Goal: Information Seeking & Learning: Learn about a topic

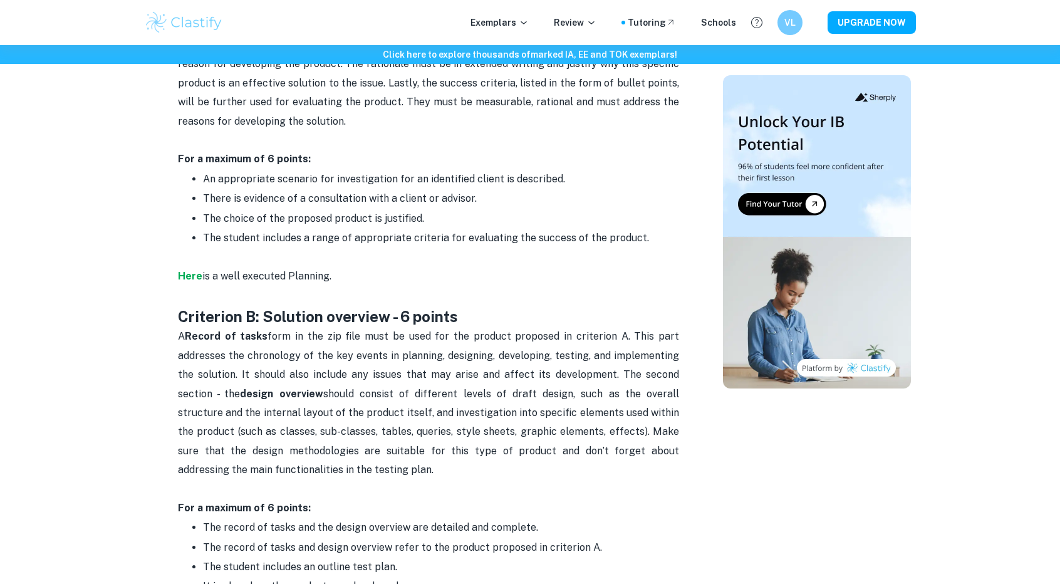
scroll to position [752, 0]
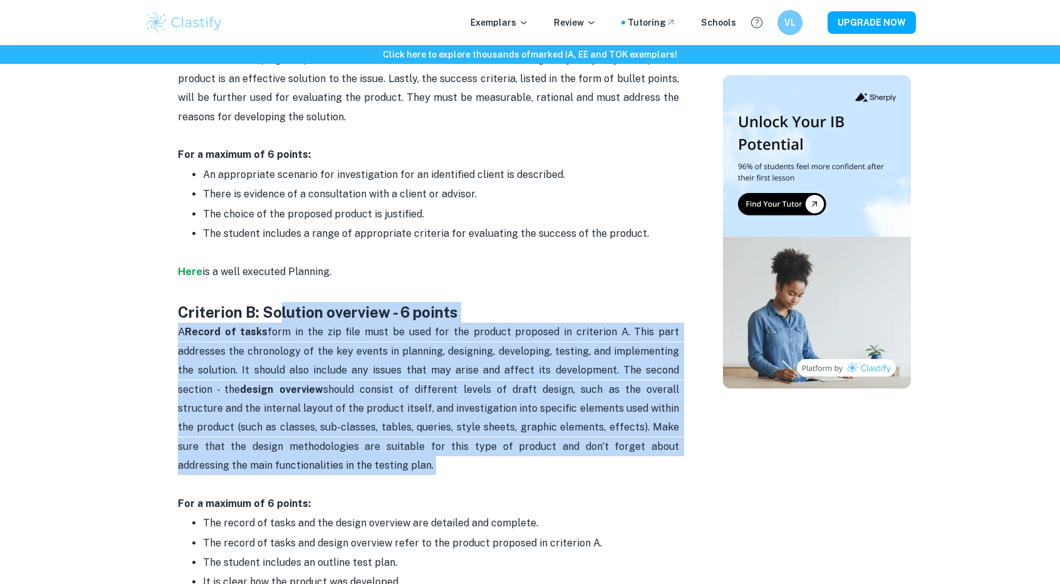
drag, startPoint x: 338, startPoint y: 306, endPoint x: 388, endPoint y: 460, distance: 162.0
click at [390, 449] on p "A Record of tasks form in the zip file must be used for the product proposed in…" at bounding box center [428, 418] width 501 height 190
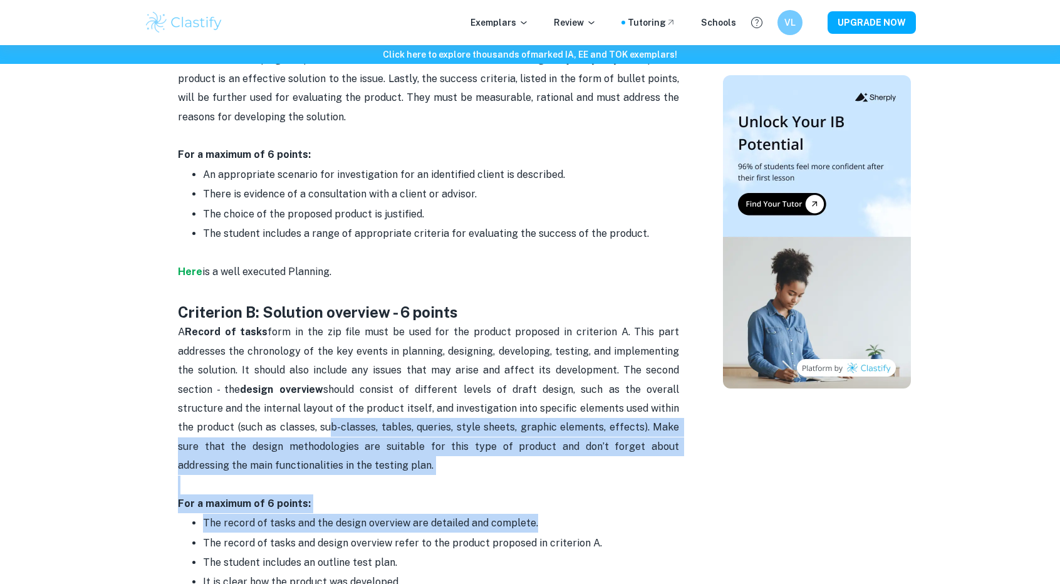
drag, startPoint x: 498, startPoint y: 500, endPoint x: 238, endPoint y: 411, distance: 274.7
click at [323, 442] on span "A Record of tasks form in the zip file must be used for the product proposed in…" at bounding box center [430, 398] width 504 height 145
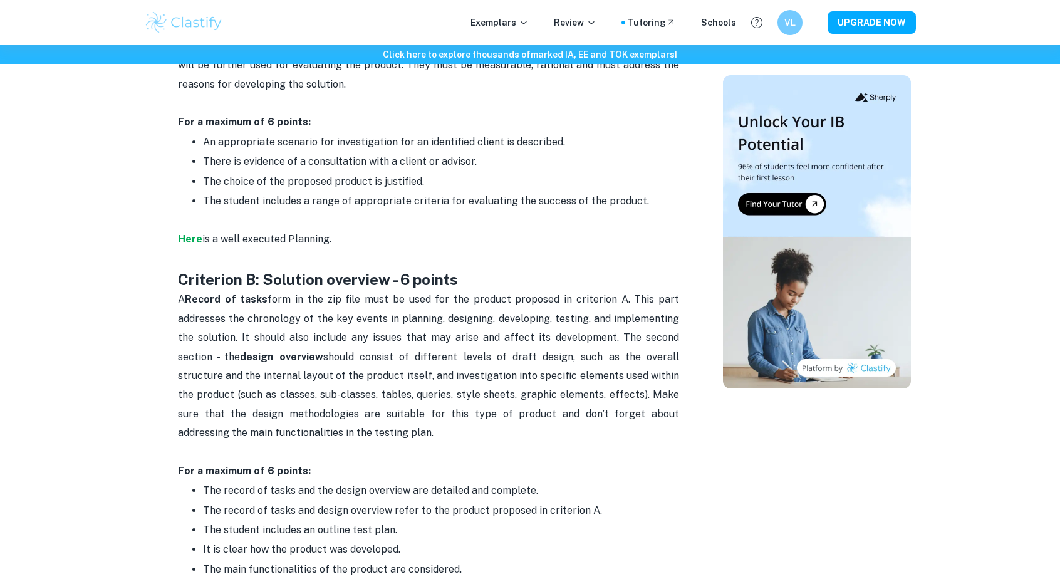
scroll to position [877, 0]
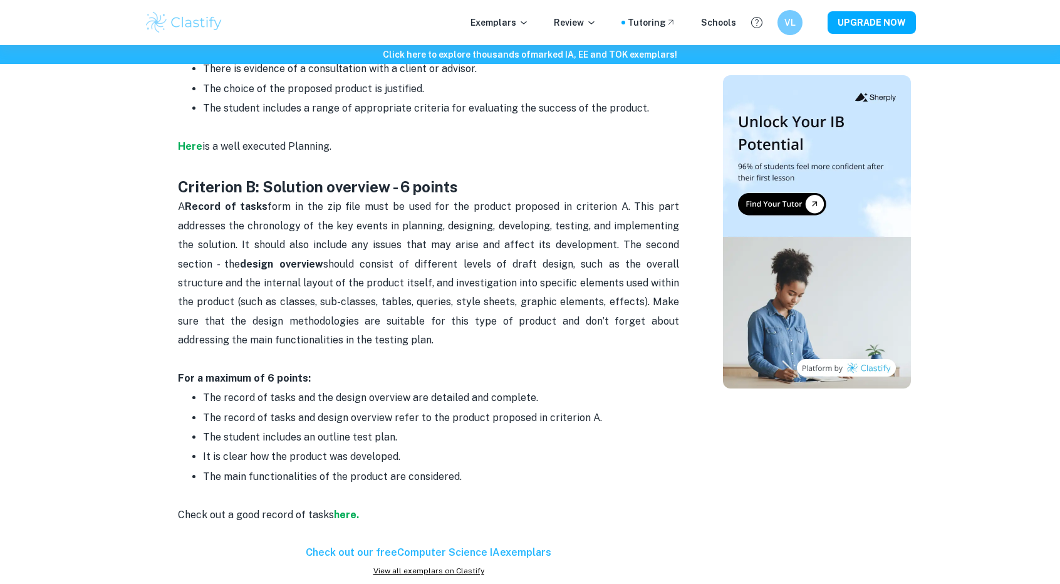
drag, startPoint x: 386, startPoint y: 432, endPoint x: 161, endPoint y: 232, distance: 301.2
click at [175, 210] on div "Computer Science IA Criteria and Checklist By [PERSON_NAME] • [DATE] Get feedba…" at bounding box center [428, 521] width 559 height 2572
click at [356, 412] on span "The record of tasks and design overview refer to the product proposed in criter…" at bounding box center [402, 418] width 399 height 12
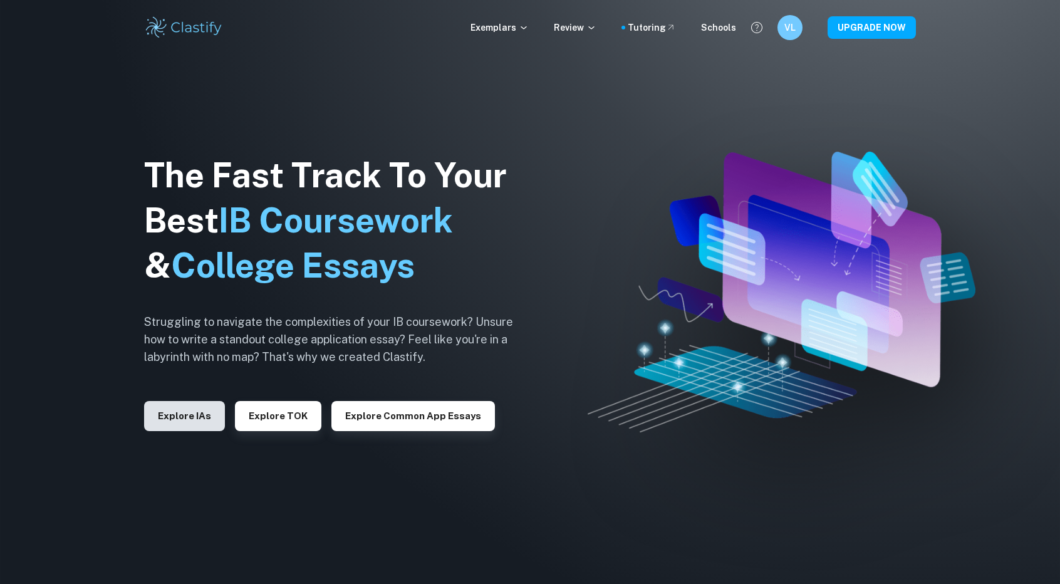
click at [183, 429] on button "Explore IAs" at bounding box center [184, 416] width 81 height 30
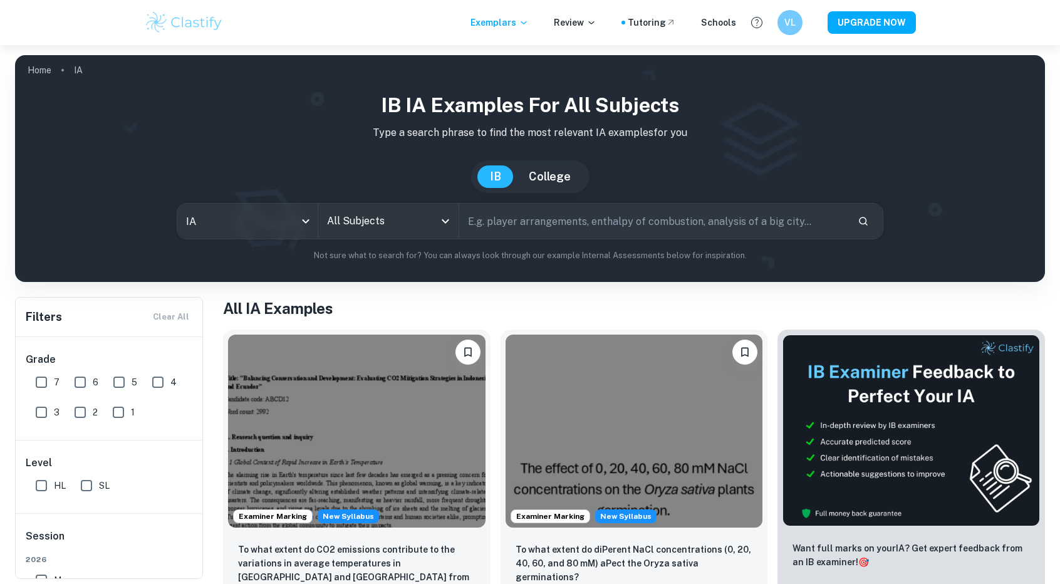
click at [500, 226] on input "text" at bounding box center [653, 221] width 388 height 35
click at [412, 232] on div "All Subjects" at bounding box center [388, 221] width 140 height 35
type input "comp sci"
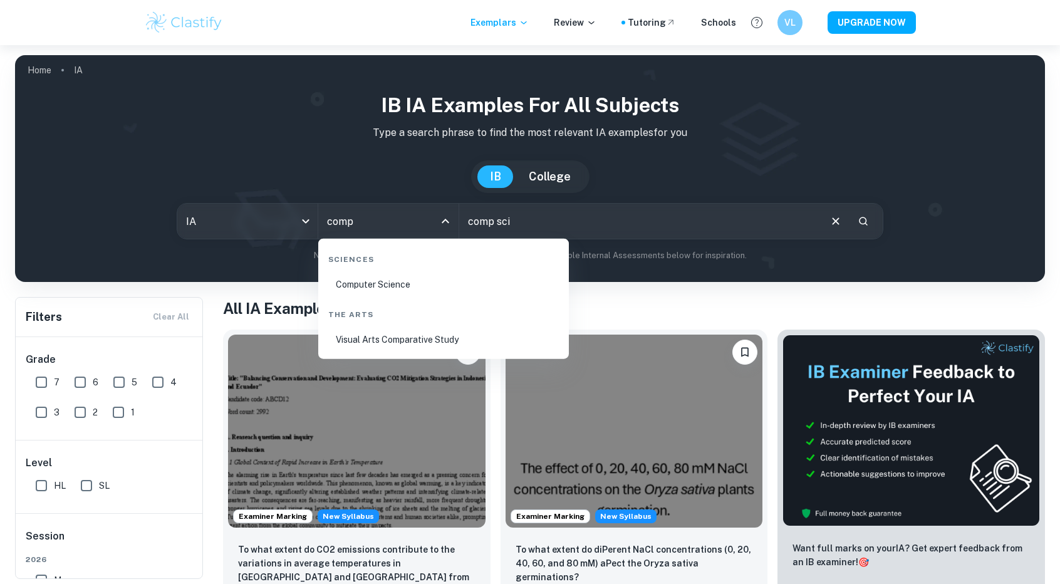
click at [418, 291] on li "Computer Science" at bounding box center [443, 284] width 241 height 29
type input "Computer Science"
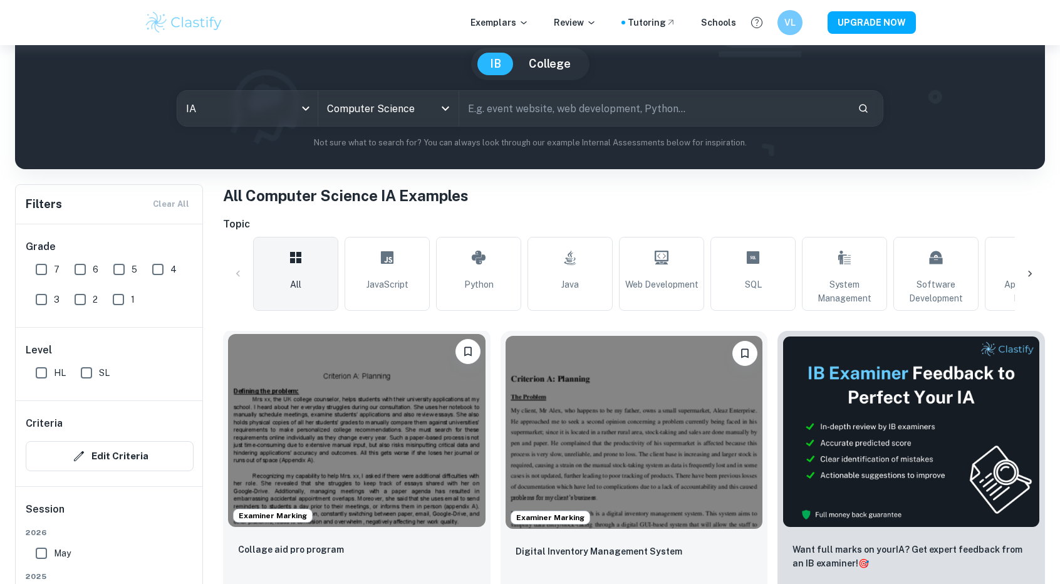
scroll to position [251, 0]
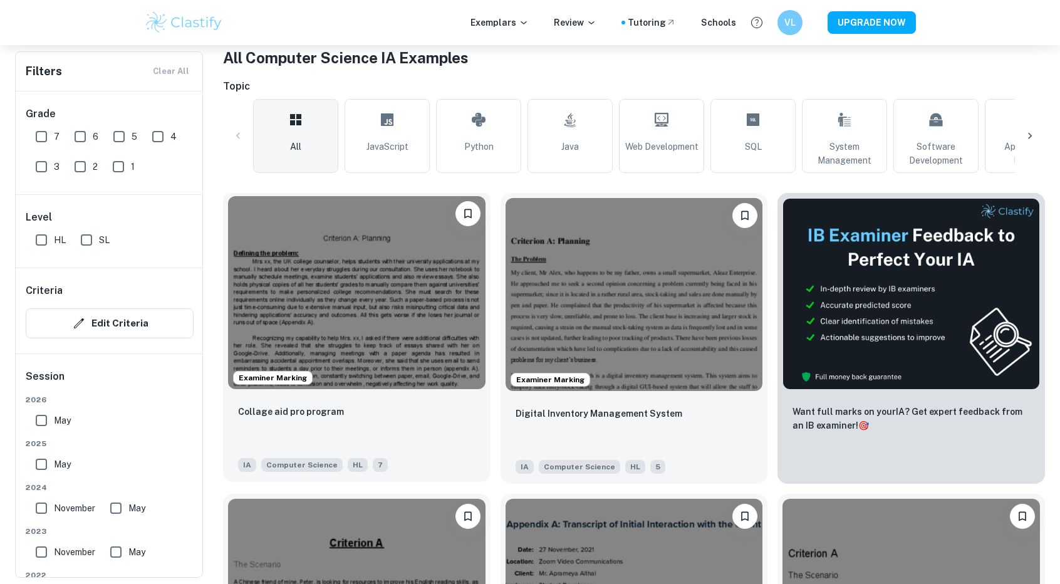
click at [382, 349] on img at bounding box center [356, 292] width 257 height 193
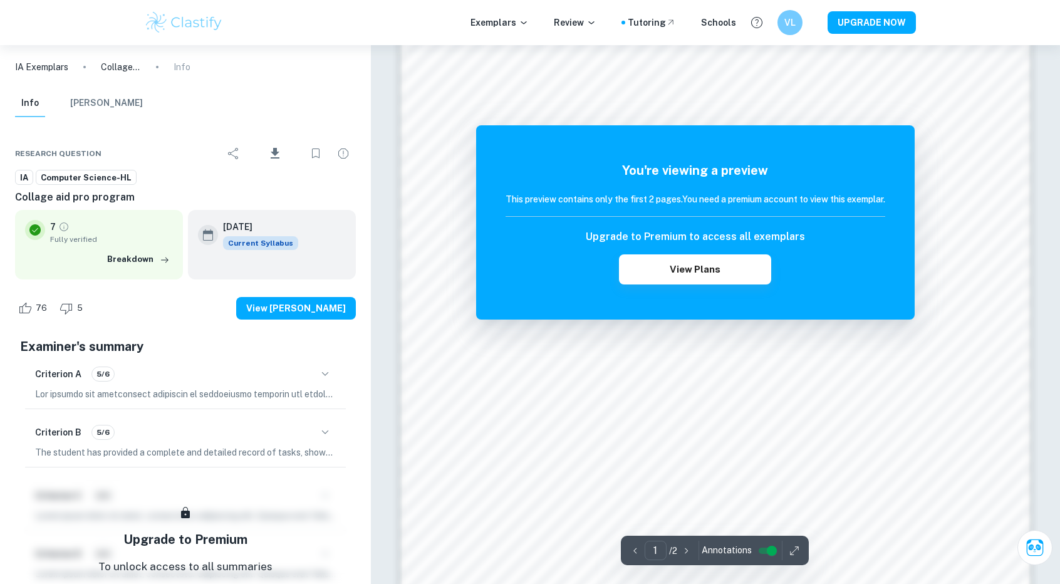
scroll to position [1188, 0]
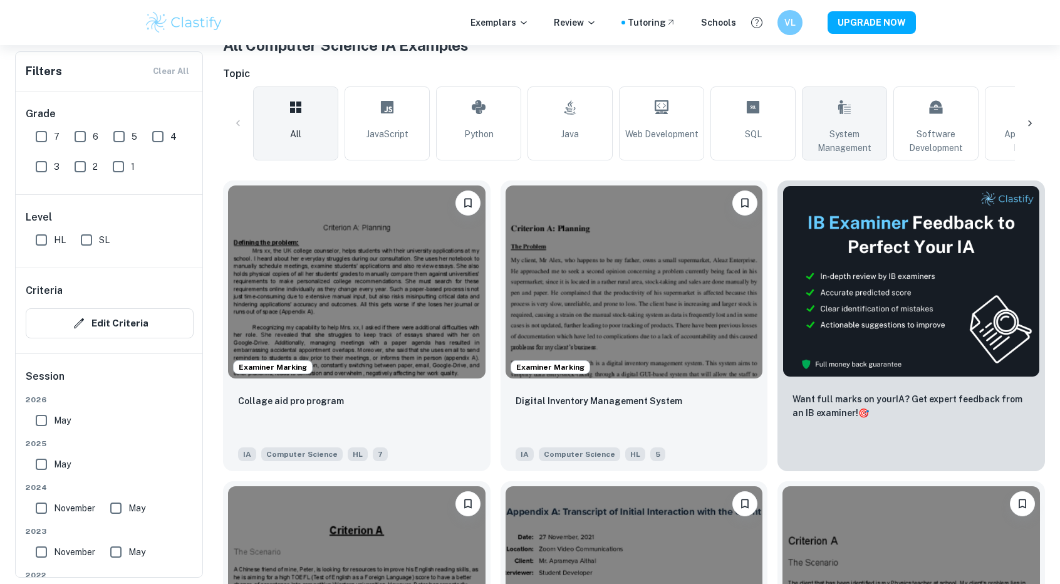
scroll to position [564, 0]
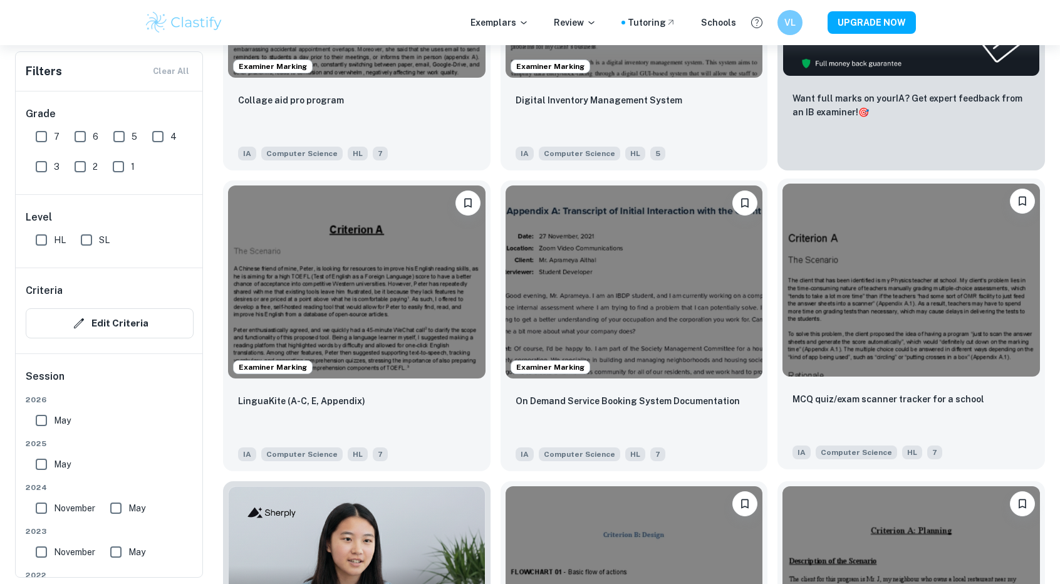
click at [964, 370] on img at bounding box center [910, 280] width 257 height 193
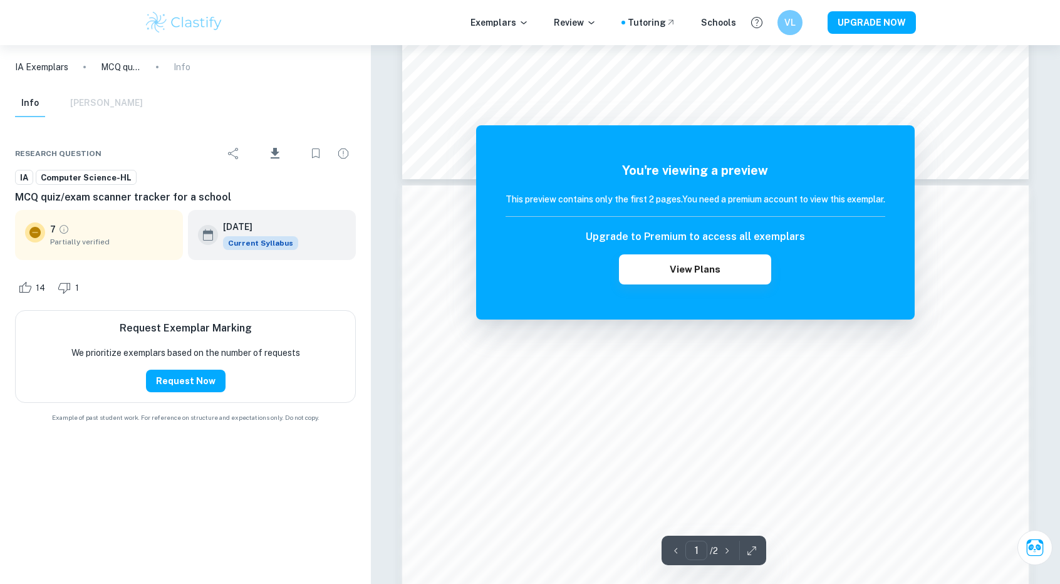
scroll to position [877, 0]
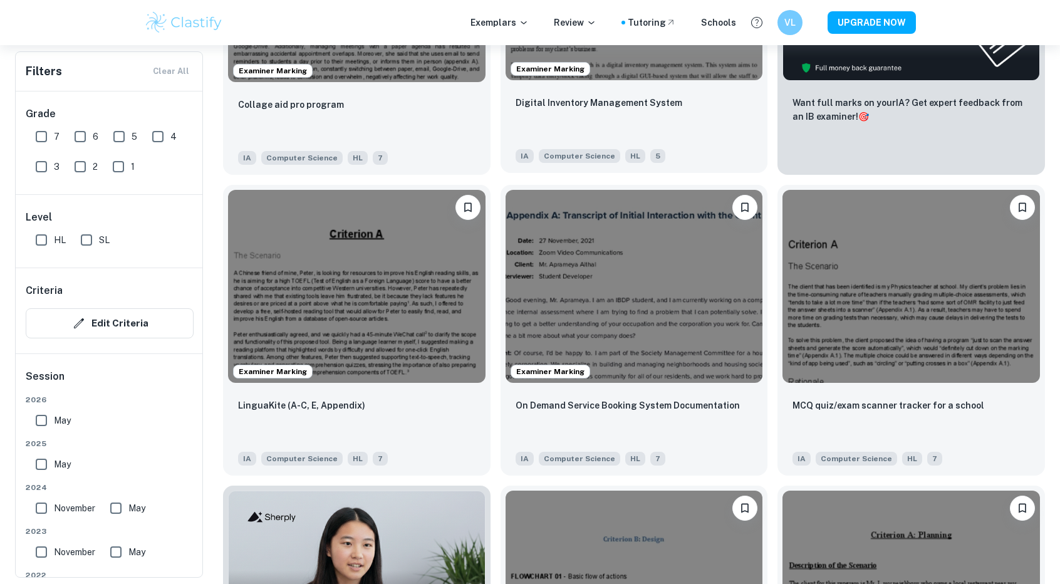
scroll to position [564, 0]
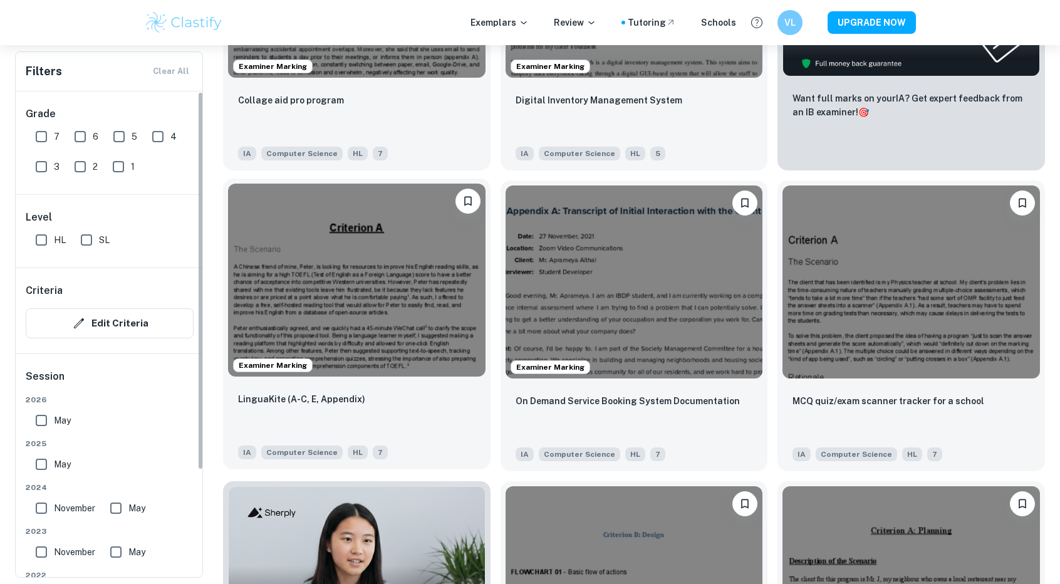
click at [347, 296] on img at bounding box center [356, 280] width 257 height 193
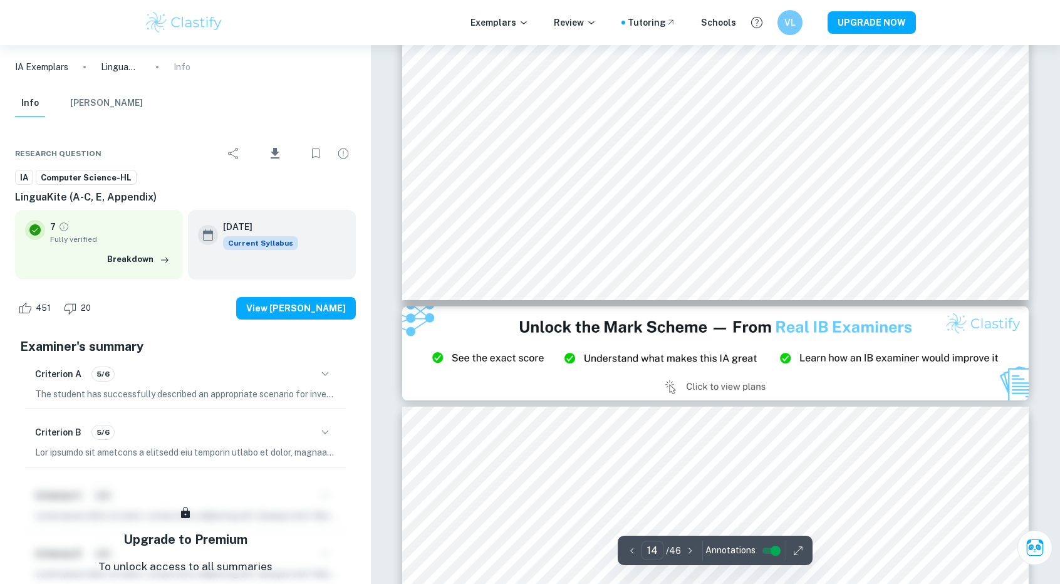
scroll to position [12589, 0]
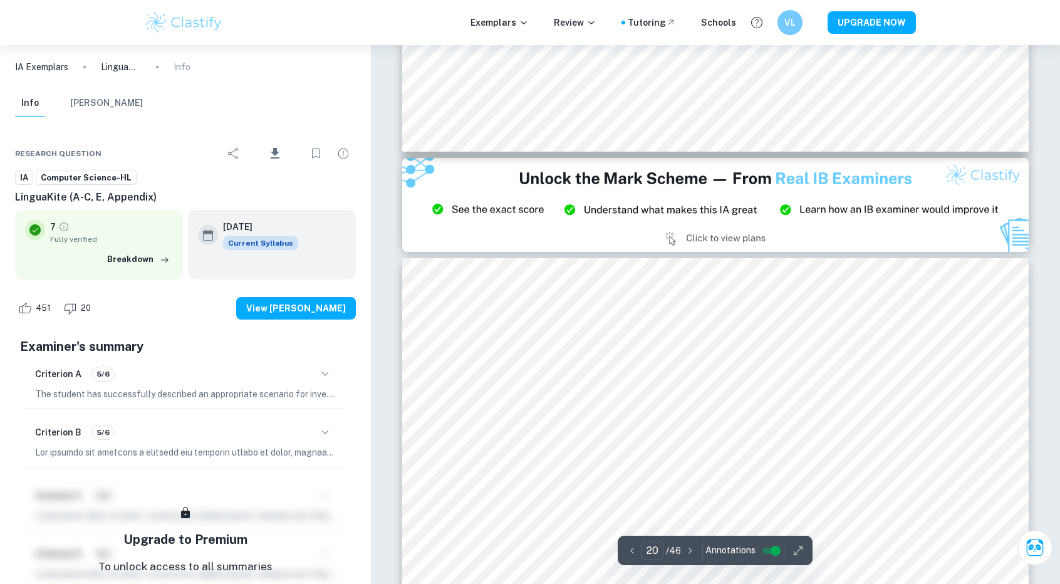
type input "21"
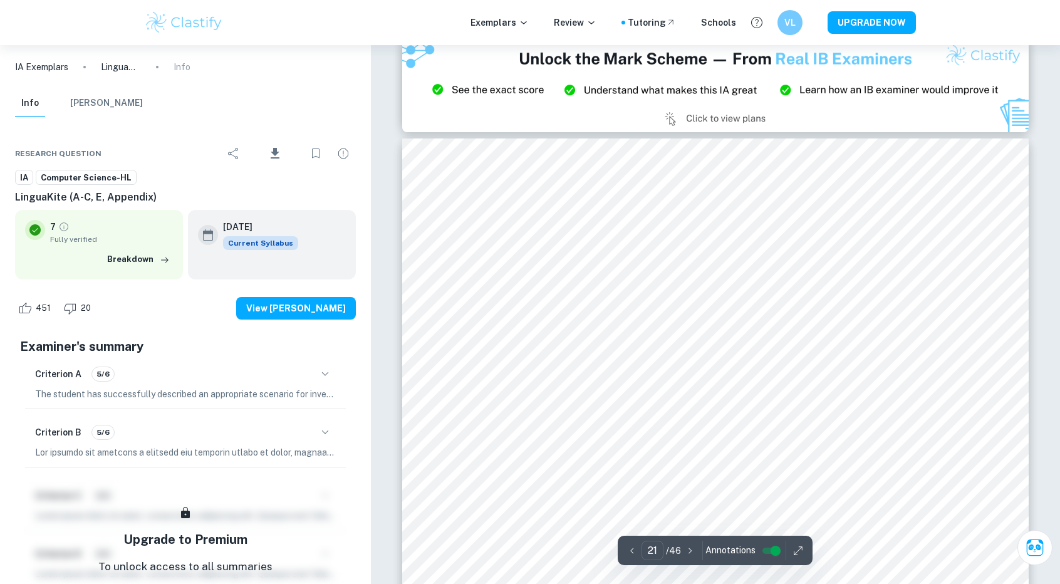
scroll to position [18101, 0]
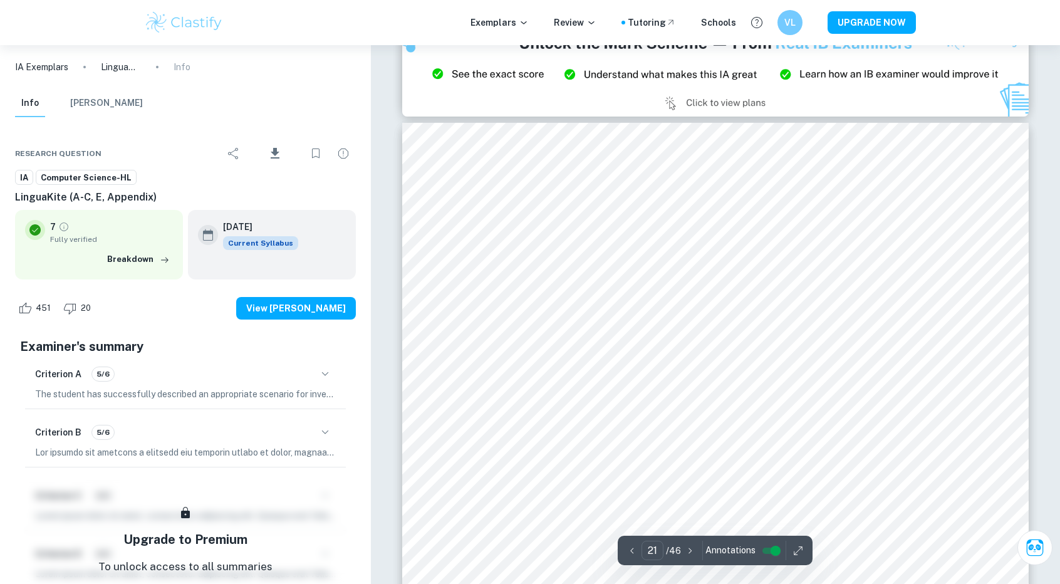
click at [159, 430] on div "Criterion B 5/6" at bounding box center [185, 432] width 301 height 21
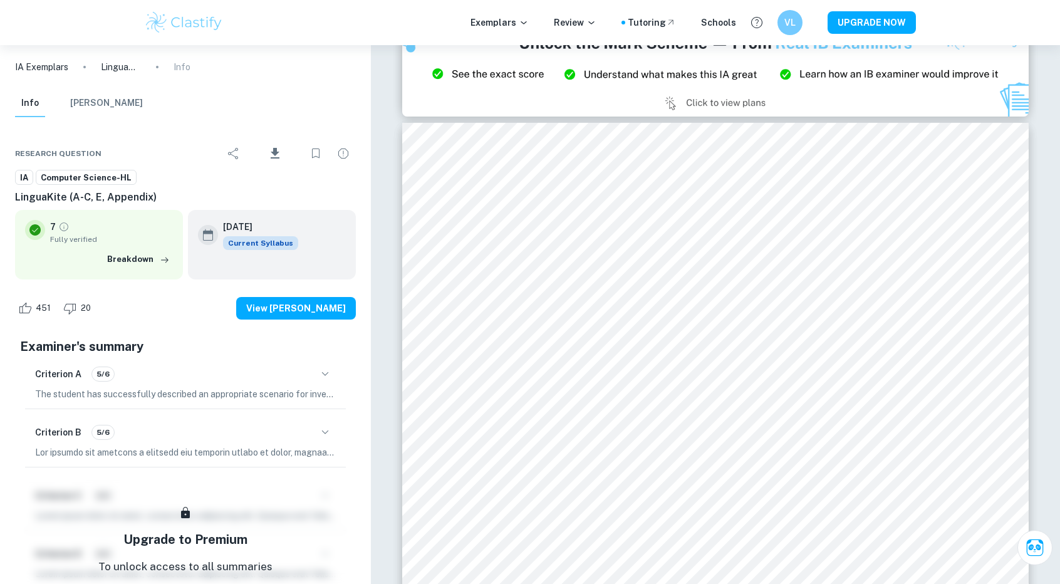
click at [328, 429] on icon "button" at bounding box center [325, 432] width 15 height 15
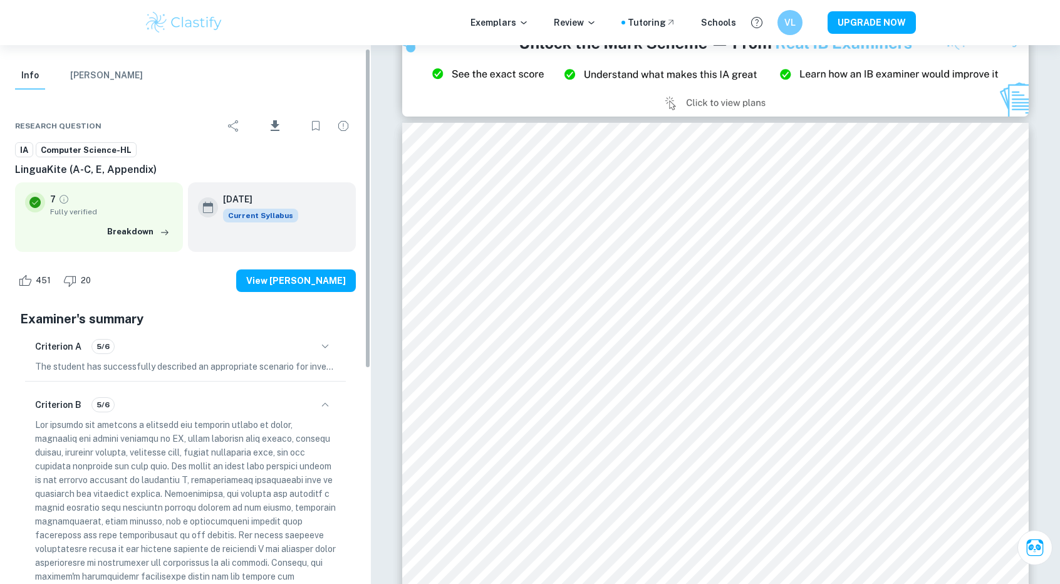
scroll to position [125, 0]
